Goal: Find specific page/section: Find specific page/section

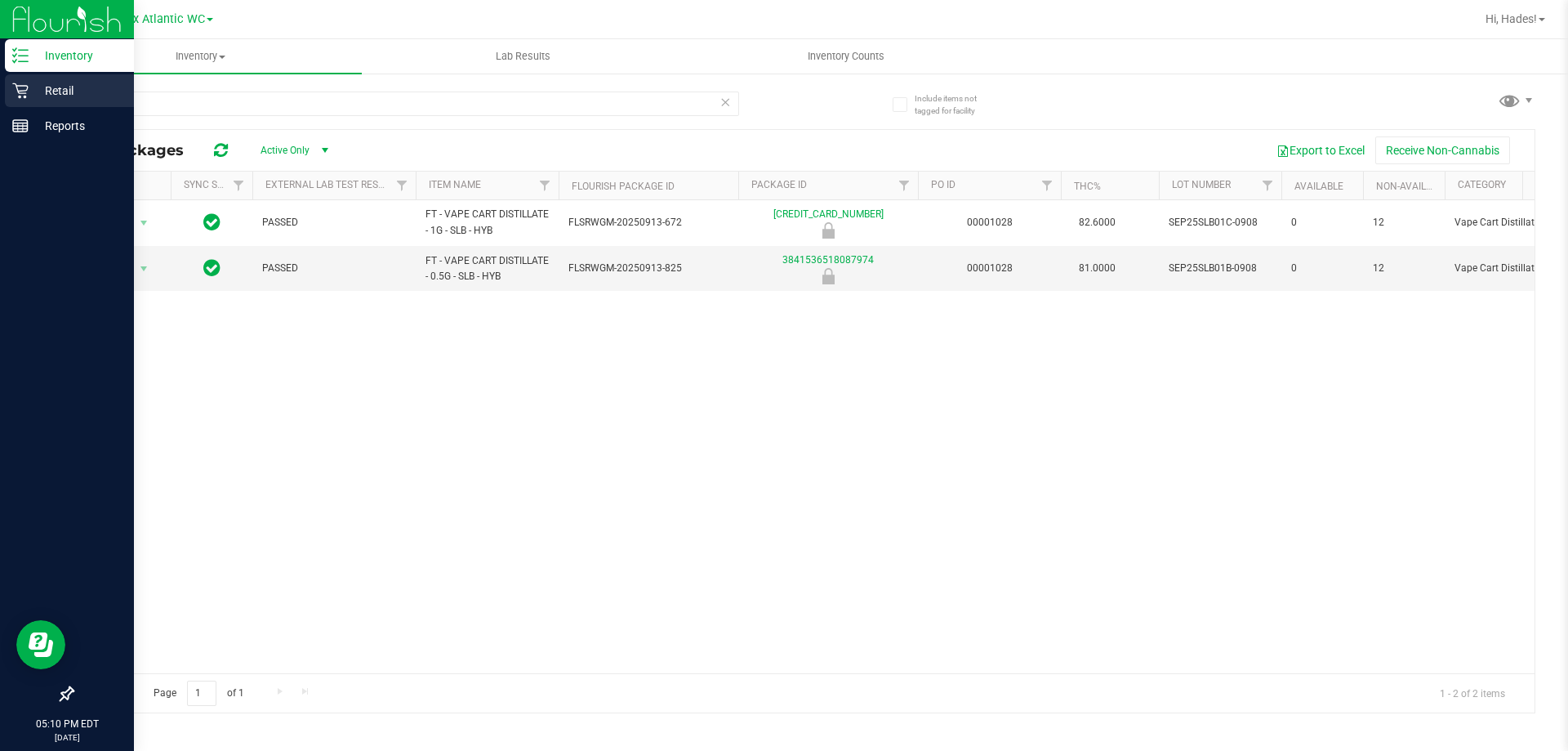
click at [28, 91] on p "Retail" at bounding box center [77, 91] width 98 height 20
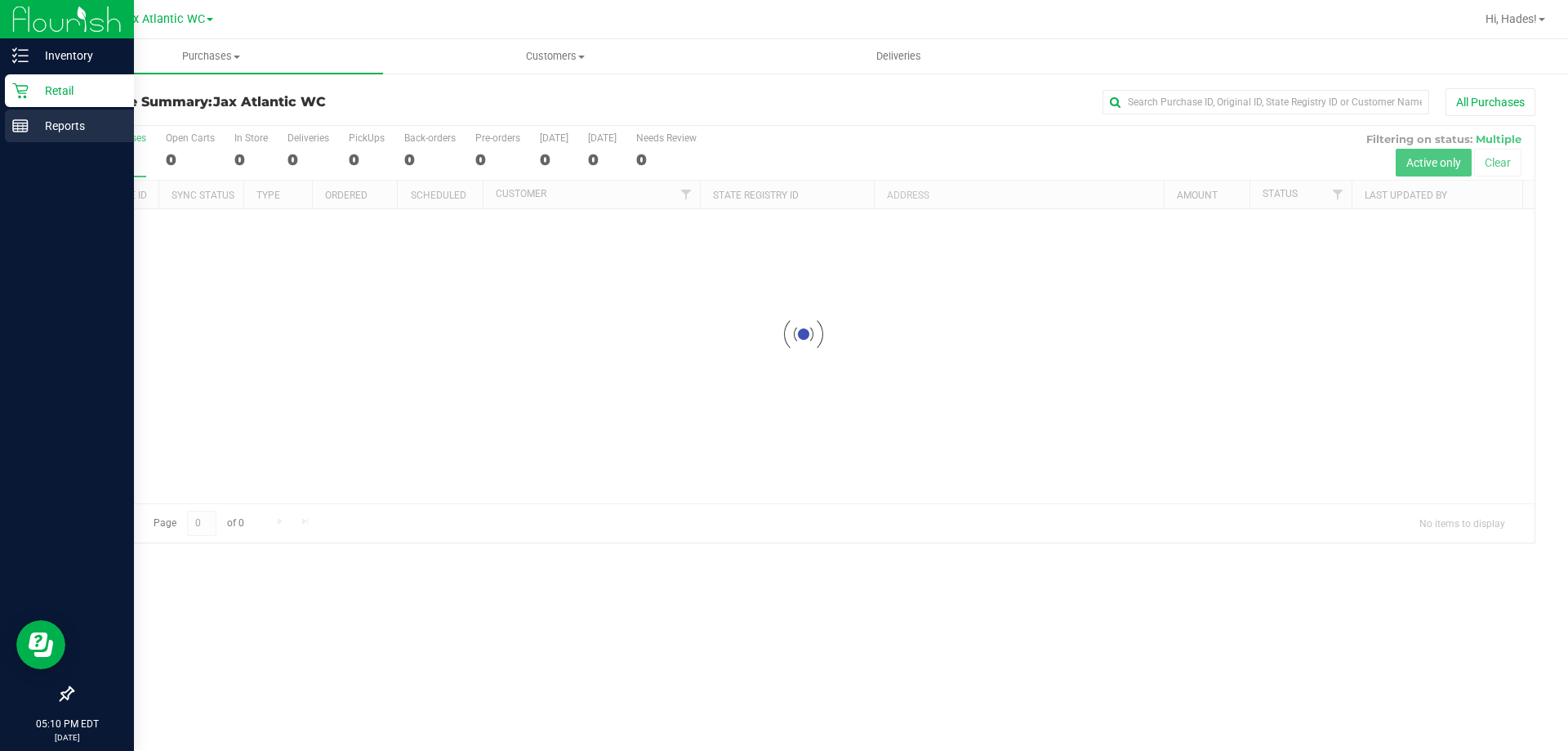
click at [16, 128] on icon at bounding box center [21, 126] width 17 height 17
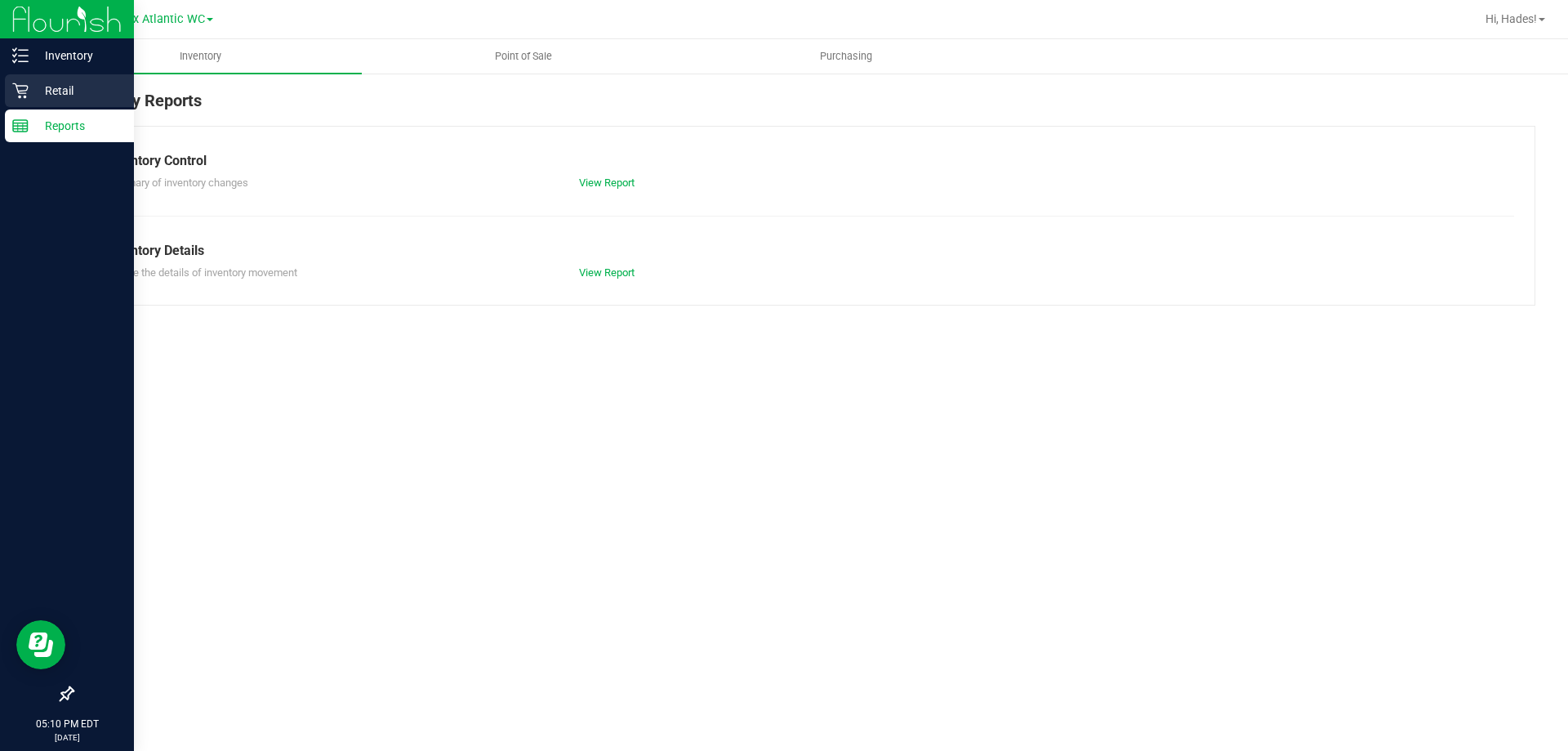
click at [25, 93] on icon at bounding box center [20, 91] width 16 height 16
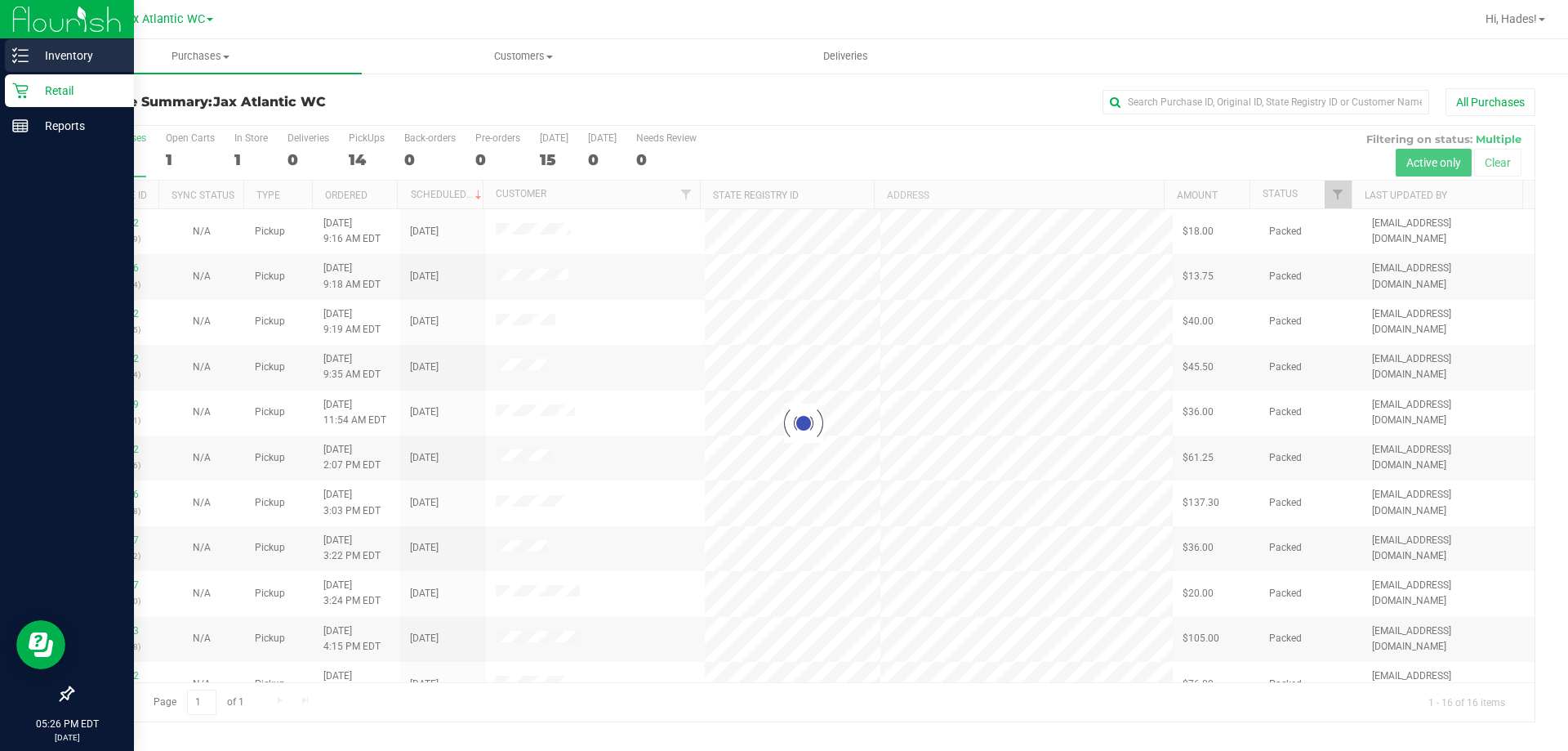
click at [63, 55] on p "Inventory" at bounding box center [77, 56] width 98 height 20
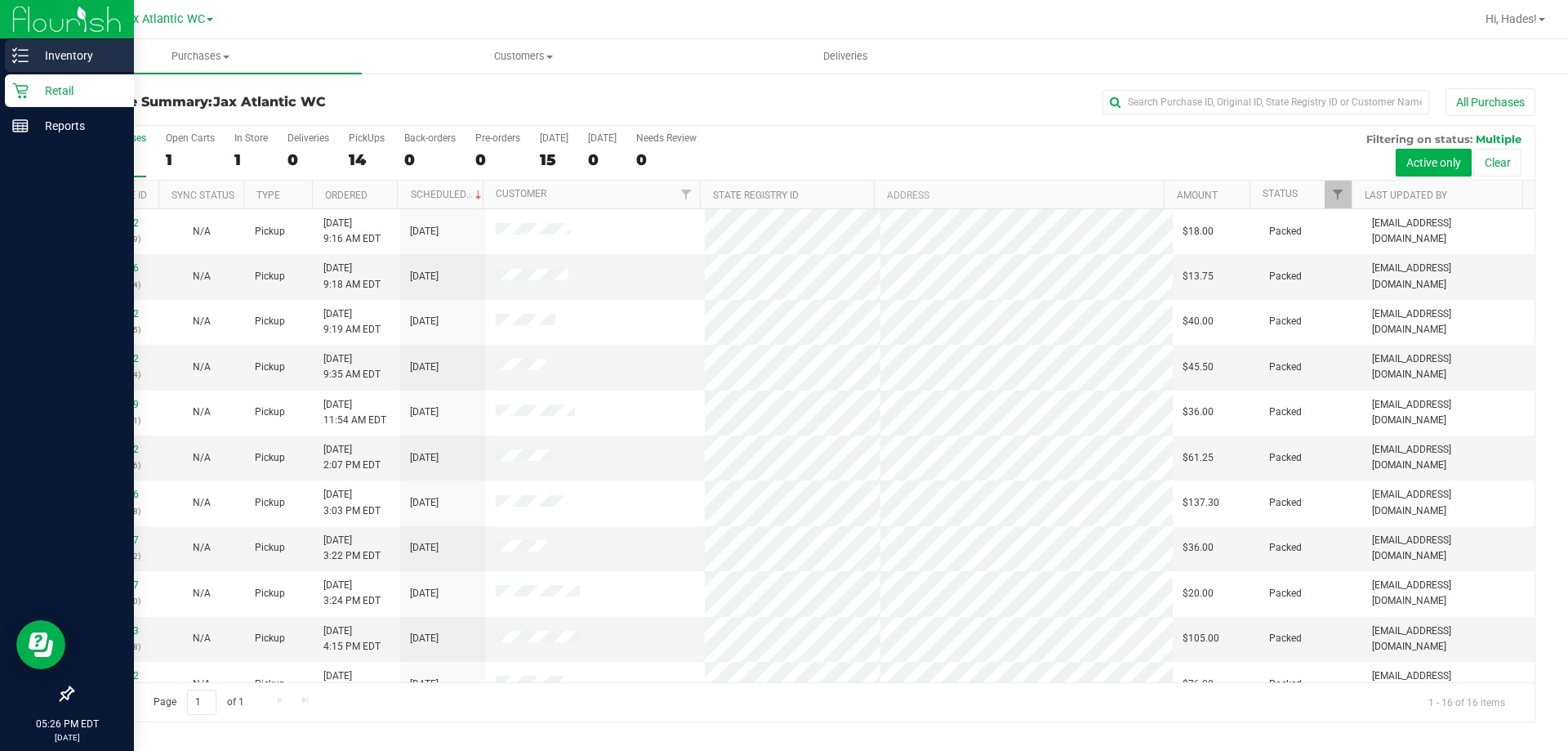
click at [56, 51] on p "Inventory" at bounding box center [77, 56] width 98 height 20
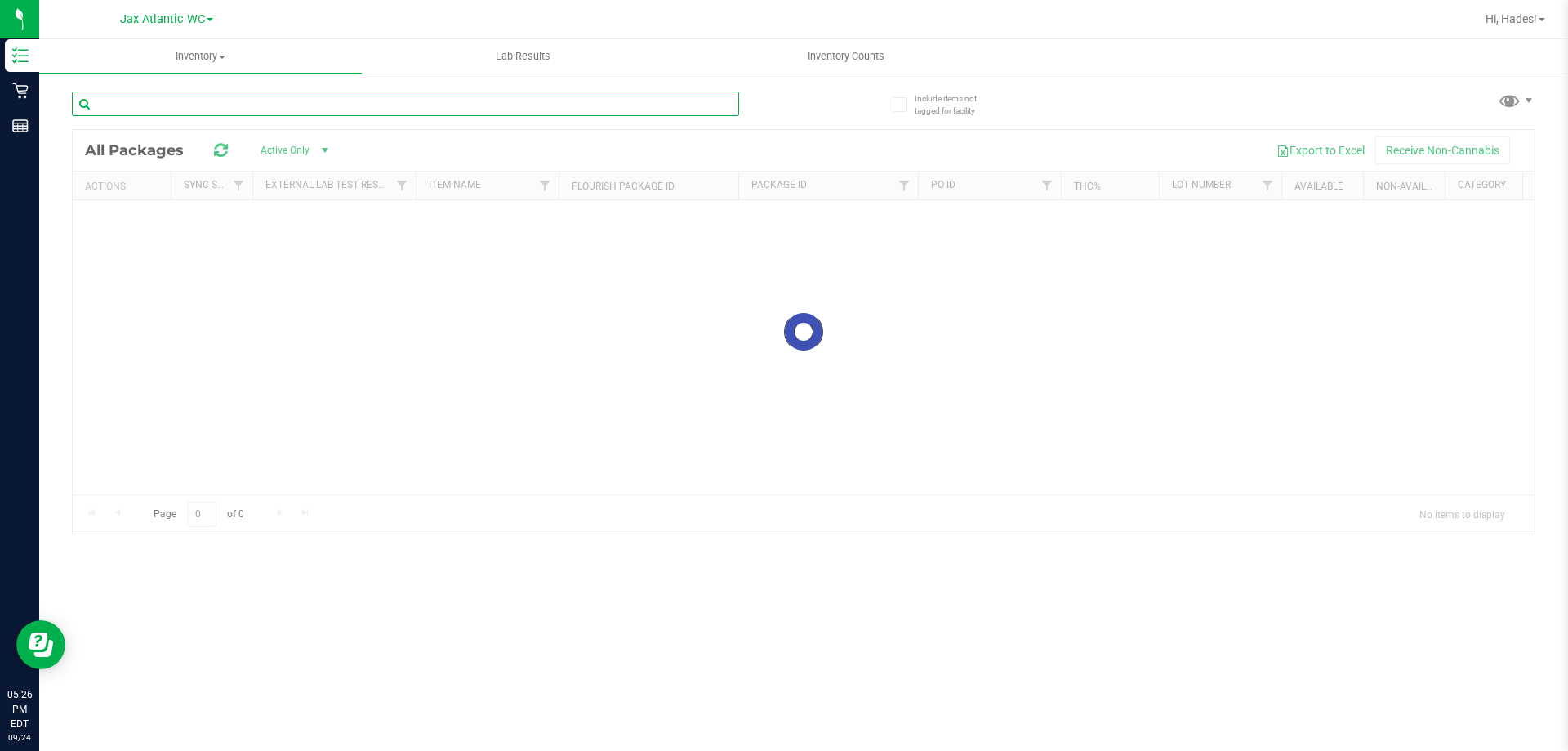
click at [261, 107] on input "text" at bounding box center [405, 104] width 667 height 25
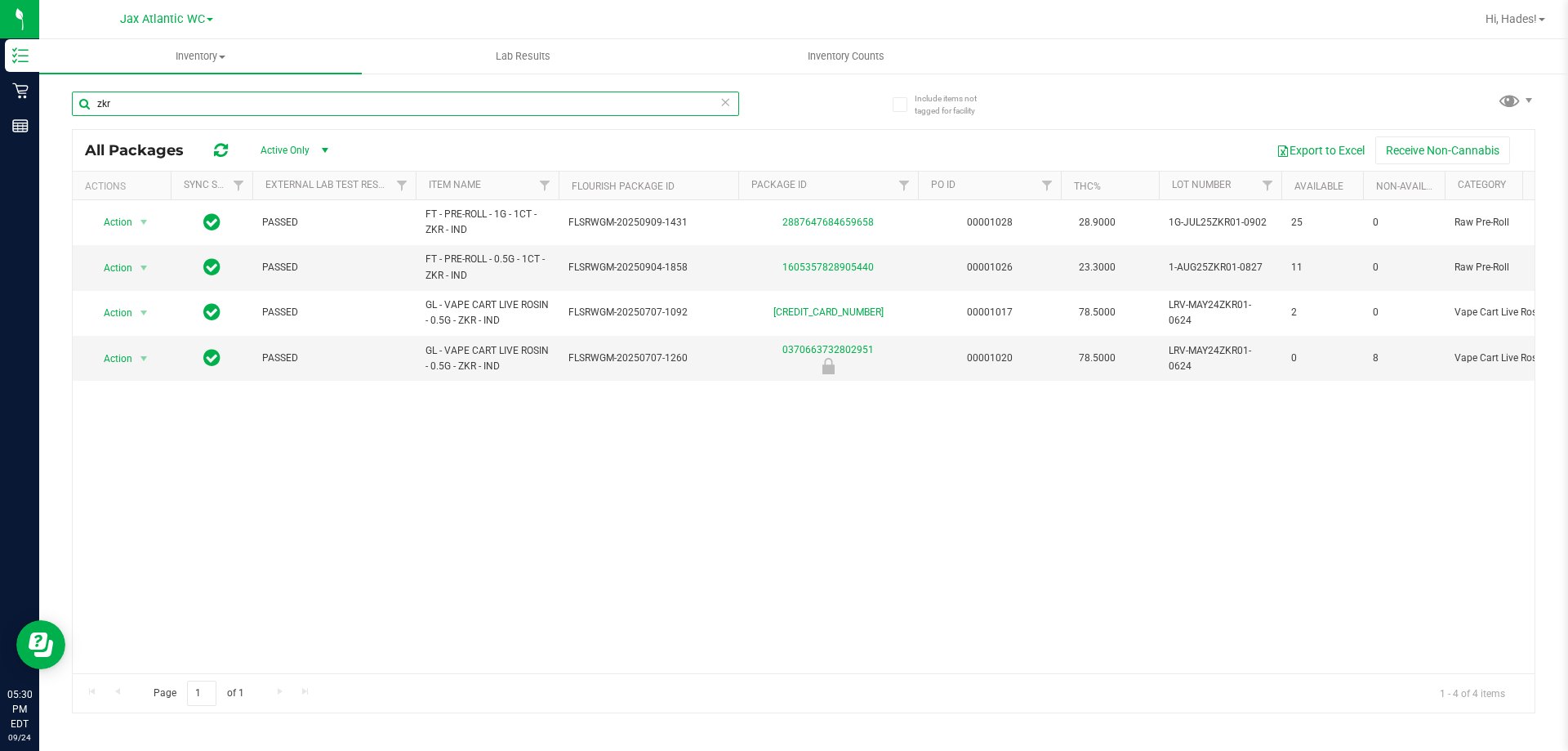
type input "zkr"
